Goal: Task Accomplishment & Management: Manage account settings

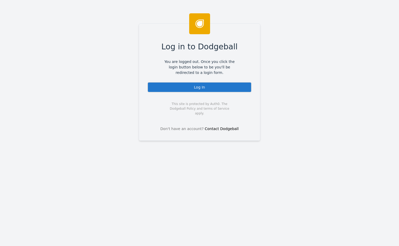
click at [188, 90] on div "Log In" at bounding box center [199, 87] width 104 height 10
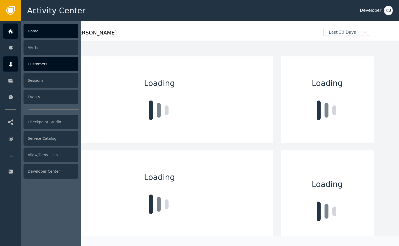
click at [9, 64] on icon at bounding box center [10, 64] width 5 height 6
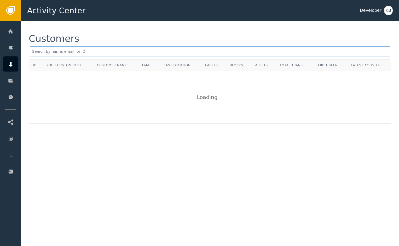
click at [57, 50] on input "text" at bounding box center [210, 52] width 362 height 10
paste input "junetic@gmail.com"
type input "junetic@gmail.com"
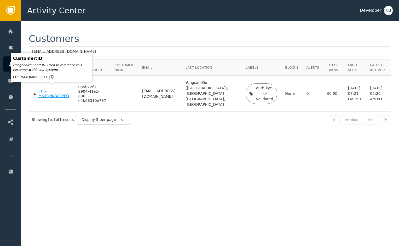
click at [45, 93] on div "CUS-MA4QNKBC8PPO" at bounding box center [54, 93] width 32 height 9
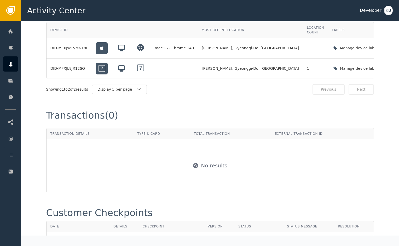
scroll to position [405, 0]
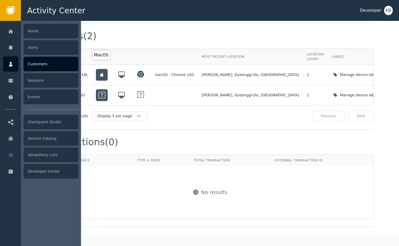
click at [14, 62] on div at bounding box center [10, 63] width 15 height 15
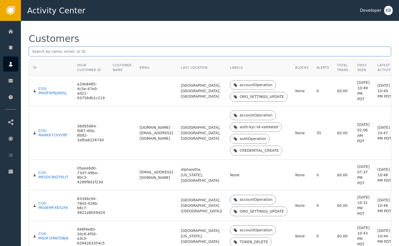
click at [66, 54] on input "text" at bounding box center [210, 52] width 362 height 10
paste input "michael.derbyshire@defined.ai"
click at [34, 51] on input "michael.derbyshire@defined.ai" at bounding box center [210, 52] width 362 height 10
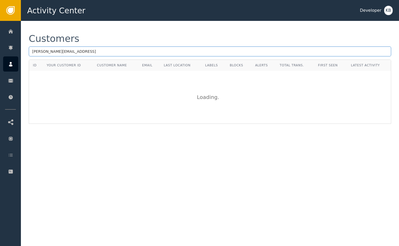
type input "michael.derbyshire@defined.ai"
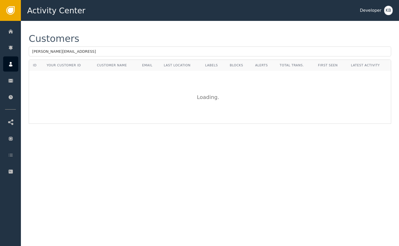
click at [107, 44] on div "Customers michael.derbyshire@defined.ai" at bounding box center [210, 47] width 362 height 26
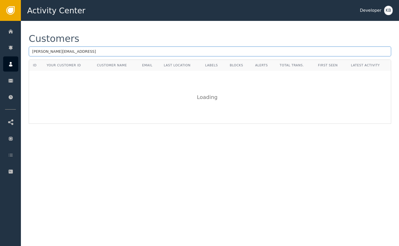
click at [94, 48] on input "michael.derbyshire@defined.ai" at bounding box center [210, 52] width 362 height 10
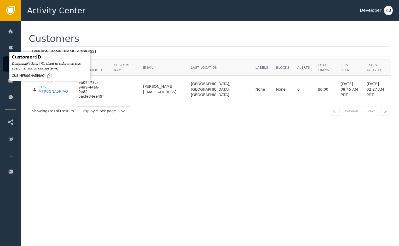
click at [50, 81] on div "Customer : ID Dodgeball's Short ID. Used to reference this customer within our …" at bounding box center [49, 66] width 81 height 29
click at [50, 90] on div "CUS-MFR0GNA5RIAO" at bounding box center [54, 89] width 32 height 9
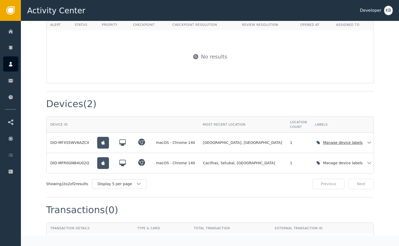
scroll to position [132, 0]
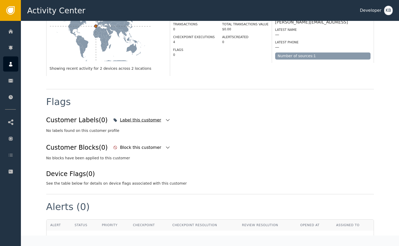
click at [165, 118] on icon "button" at bounding box center [167, 120] width 5 height 5
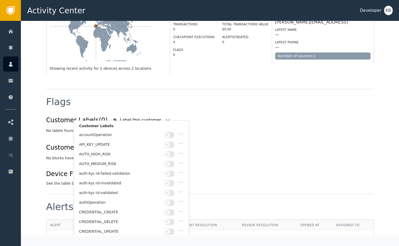
click at [171, 193] on button "button" at bounding box center [169, 193] width 10 height 6
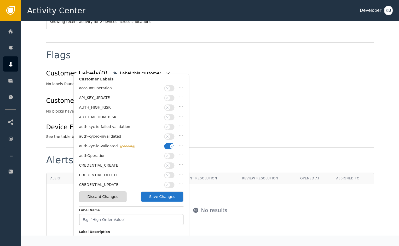
scroll to position [187, 0]
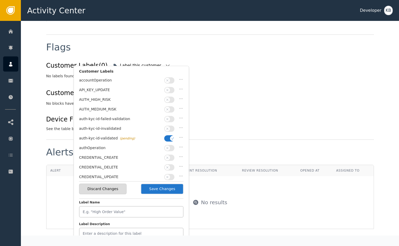
click at [177, 187] on button "Save Changes" at bounding box center [162, 189] width 43 height 11
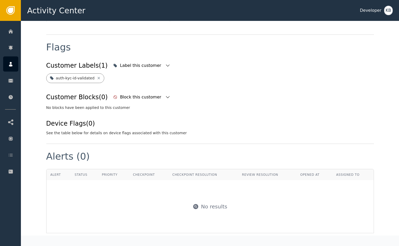
scroll to position [371, 0]
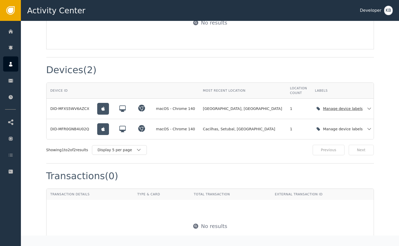
click at [367, 106] on icon "button" at bounding box center [369, 108] width 5 height 5
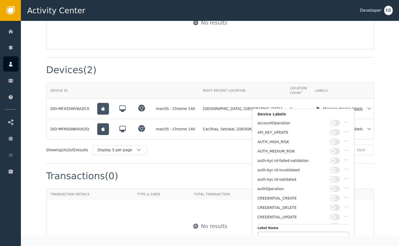
click at [335, 178] on span "button" at bounding box center [332, 179] width 5 height 5
click at [324, 231] on button "Save Changes" at bounding box center [328, 232] width 43 height 11
